Goal: Communication & Community: Ask a question

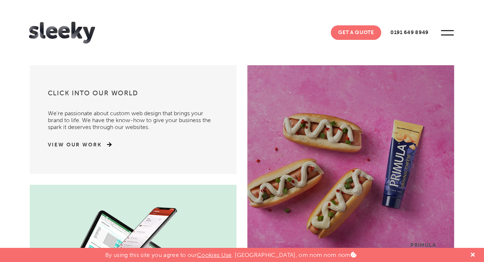
click at [355, 33] on link "Get A Quote" at bounding box center [356, 32] width 50 height 15
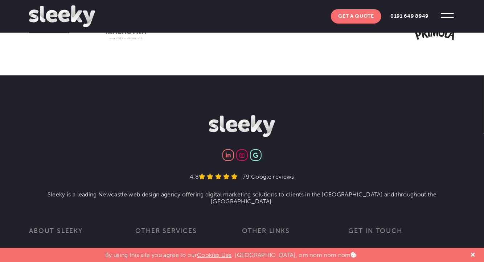
scroll to position [1147, 0]
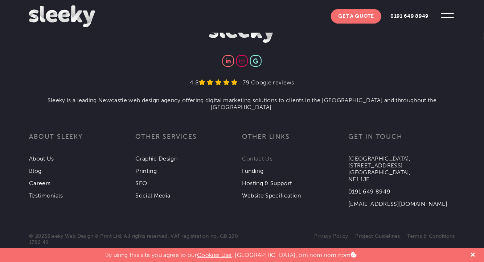
click at [258, 155] on link "Contact Us" at bounding box center [257, 158] width 30 height 7
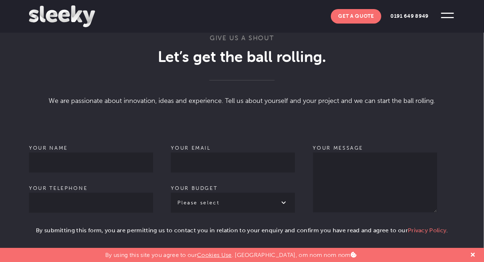
scroll to position [472, 0]
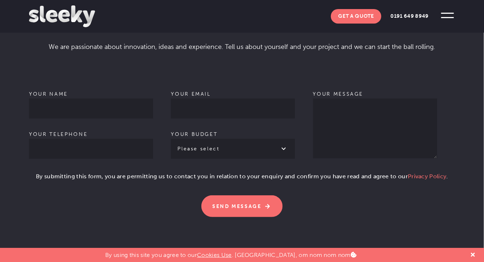
click at [63, 93] on label "Your name" at bounding box center [91, 101] width 124 height 21
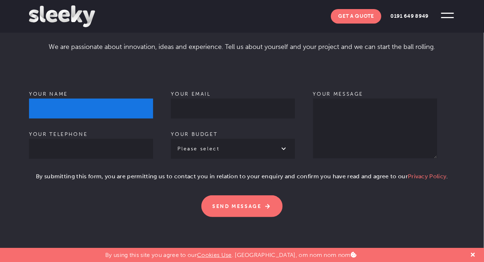
click at [63, 99] on input "Your name" at bounding box center [91, 109] width 124 height 20
type input "Malay [PERSON_NAME]"
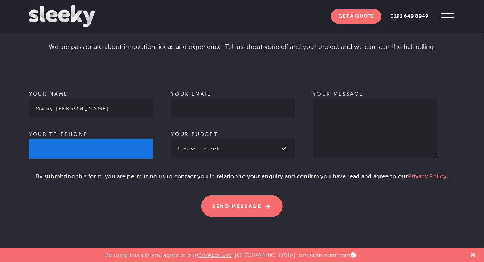
type input "06294475876"
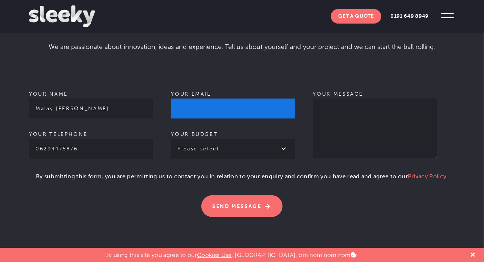
type input "[EMAIL_ADDRESS][DOMAIN_NAME]"
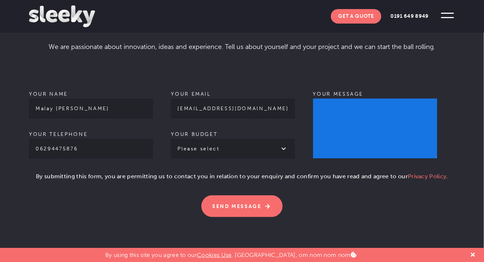
click at [330, 107] on textarea "Your message" at bounding box center [375, 129] width 124 height 60
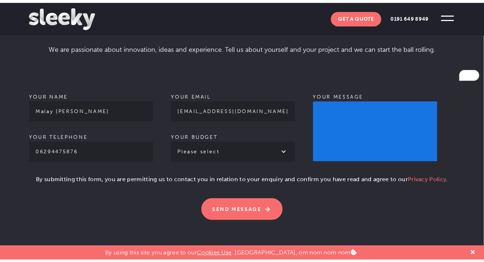
paste textarea "Hello, I’m reaching out on behalf of a Digital Marketing agency based in [GEOGR…"
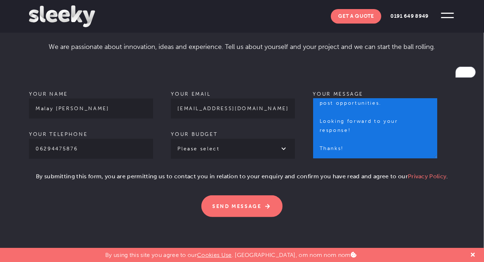
scroll to position [162, 0]
type textarea "Hello, I’m reaching out on behalf of a Digital Marketing agency based in [GEOGR…"
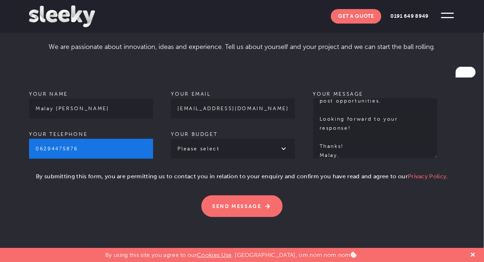
drag, startPoint x: 38, startPoint y: 145, endPoint x: 4, endPoint y: 151, distance: 34.0
click at [4, 151] on section "Give us a shout Let’s get the ball rolling . We are passionate about innovation…" at bounding box center [242, 98] width 484 height 310
type input "6294475876"
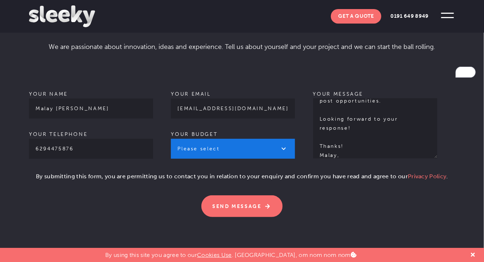
click at [231, 149] on select "Please select £1k - £2k £2k - £3k £3k - £4k £4k - £5k £5k - £10k More than £10k" at bounding box center [233, 149] width 124 height 20
select select "£1k - £2k"
click at [171, 139] on select "Please select £1k - £2k £2k - £3k £3k - £4k £4k - £5k £5k - £10k More than £10k" at bounding box center [233, 149] width 124 height 20
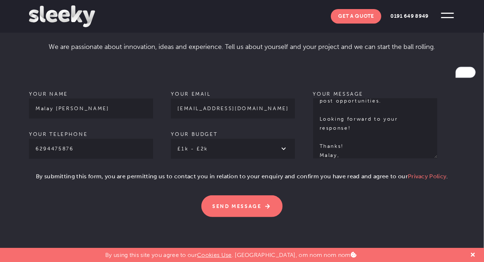
click at [28, 175] on section "Give us a shout Let’s get the ball rolling . We are passionate about innovation…" at bounding box center [242, 98] width 484 height 310
drag, startPoint x: 32, startPoint y: 171, endPoint x: 32, endPoint y: 179, distance: 7.6
click at [32, 172] on p "By submitting this form, you are permitting us to contact you in relation to yo…" at bounding box center [242, 179] width 426 height 15
click at [33, 175] on p "By submitting this form, you are permitting us to contact you in relation to yo…" at bounding box center [242, 179] width 426 height 15
click at [31, 173] on p "By submitting this form, you are permitting us to contact you in relation to yo…" at bounding box center [242, 179] width 426 height 15
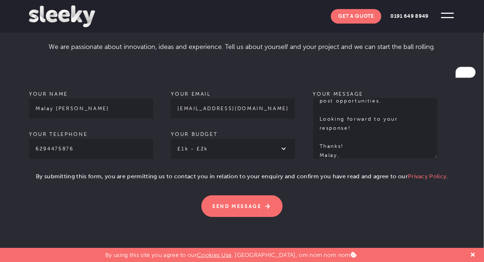
click at [19, 175] on section "Give us a shout Let’s get the ball rolling . We are passionate about innovation…" at bounding box center [242, 98] width 484 height 310
drag, startPoint x: 23, startPoint y: 174, endPoint x: 37, endPoint y: 172, distance: 15.0
click at [23, 174] on section "Give us a shout Let’s get the ball rolling . We are passionate about innovation…" at bounding box center [242, 98] width 484 height 310
click at [38, 172] on p "By submitting this form, you are permitting us to contact you in relation to yo…" at bounding box center [242, 179] width 426 height 15
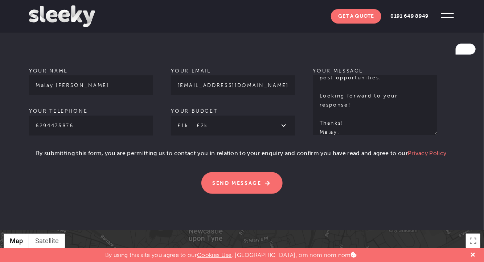
scroll to position [508, 0]
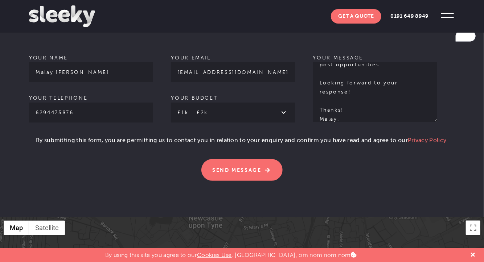
click at [30, 137] on p "By submitting this form, you are permitting us to contact you in relation to yo…" at bounding box center [242, 143] width 426 height 15
click at [31, 138] on p "By submitting this form, you are permitting us to contact you in relation to yo…" at bounding box center [242, 143] width 426 height 15
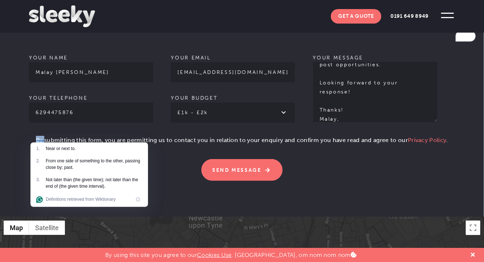
drag, startPoint x: 30, startPoint y: 138, endPoint x: 26, endPoint y: 140, distance: 4.7
click at [28, 139] on section "Give us a shout Let’s get the ball rolling . We are passionate about innovation…" at bounding box center [242, 62] width 484 height 310
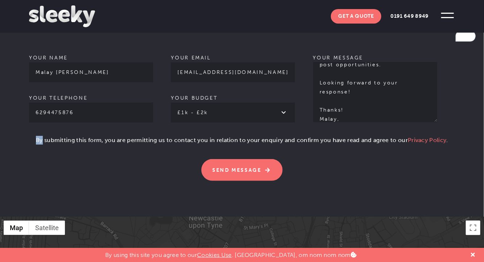
click at [26, 137] on section "Give us a shout Let’s get the ball rolling . We are passionate about innovation…" at bounding box center [242, 62] width 484 height 310
click at [26, 135] on section "Give us a shout Let’s get the ball rolling . We are passionate about innovation…" at bounding box center [242, 62] width 484 height 310
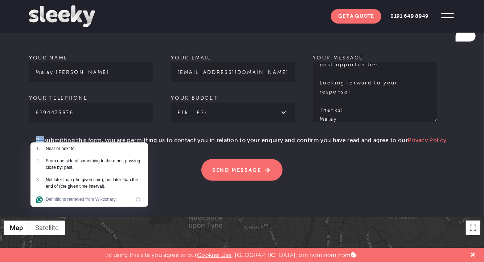
click at [26, 135] on section "Give us a shout Let’s get the ball rolling . We are passionate about innovation…" at bounding box center [242, 62] width 484 height 310
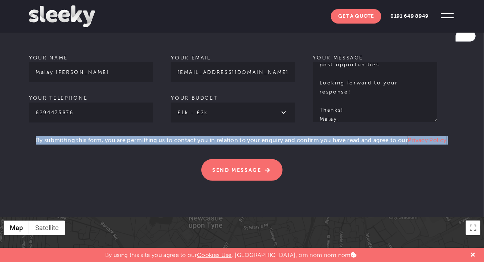
click at [26, 135] on section "Give us a shout Let’s get the ball rolling . We are passionate about innovation…" at bounding box center [242, 62] width 484 height 310
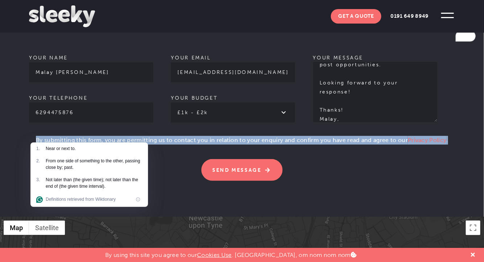
click at [26, 135] on section "Give us a shout Let’s get the ball rolling . We are passionate about innovation…" at bounding box center [242, 62] width 484 height 310
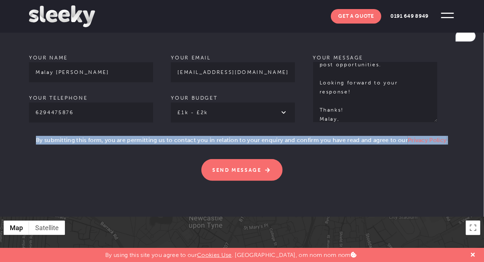
click at [107, 172] on p "Please leave this field empty. Send Message" at bounding box center [242, 166] width 426 height 30
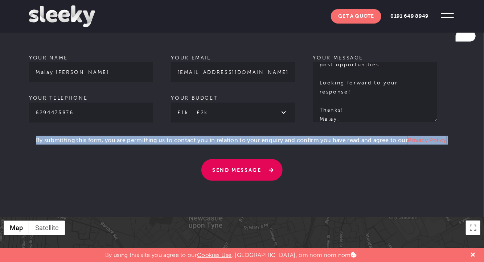
click at [232, 167] on input "Send Message" at bounding box center [241, 170] width 81 height 22
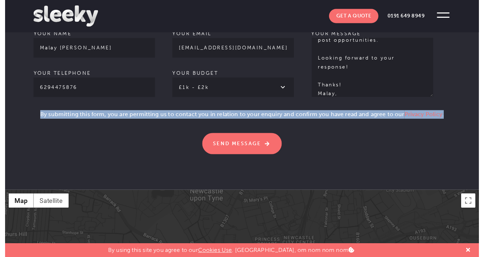
scroll to position [544, 0]
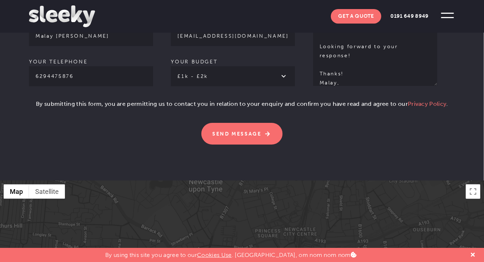
click at [338, 137] on p "Please leave this field empty. Send Message" at bounding box center [242, 129] width 426 height 30
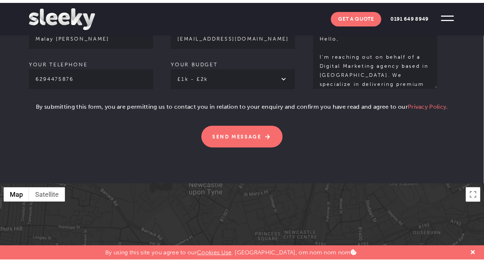
scroll to position [0, 0]
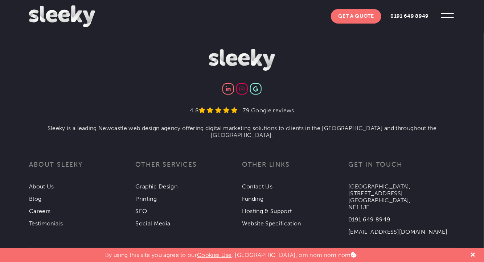
scroll to position [1039, 0]
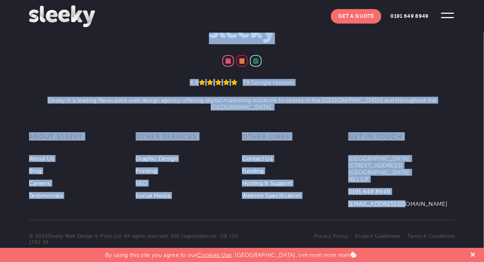
drag, startPoint x: 403, startPoint y: 193, endPoint x: 346, endPoint y: 192, distance: 57.0
click at [346, 192] on section "4.8 79 Google reviews Sleeky is a leading Newcastle web design agency offering …" at bounding box center [242, 114] width 484 height 187
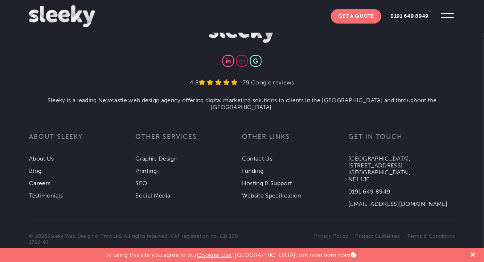
click at [377, 208] on section "© 2025 Sleeky Web Design & Print Ltd . All rights reserved. VAT registration no…" at bounding box center [242, 227] width 484 height 38
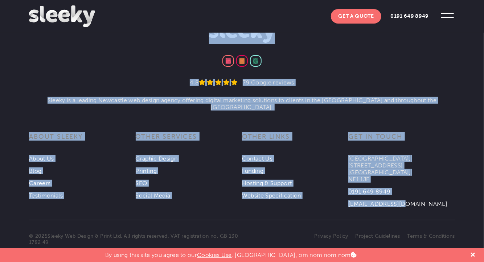
drag, startPoint x: 402, startPoint y: 195, endPoint x: 348, endPoint y: 195, distance: 54.1
click at [348, 195] on section "4.8 79 Google reviews Sleeky is a leading Newcastle web design agency offering …" at bounding box center [242, 114] width 484 height 187
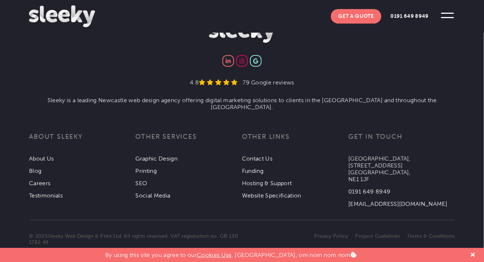
click at [359, 208] on section "© 2025 Sleeky Web Design & Print Ltd . All rights reserved. VAT registration no…" at bounding box center [242, 227] width 484 height 38
drag, startPoint x: 399, startPoint y: 193, endPoint x: 349, endPoint y: 193, distance: 50.4
click at [349, 195] on li "[EMAIL_ADDRESS][DOMAIN_NAME]" at bounding box center [401, 201] width 106 height 12
copy link "[EMAIL_ADDRESS][DOMAIN_NAME]"
